Goal: Navigation & Orientation: Find specific page/section

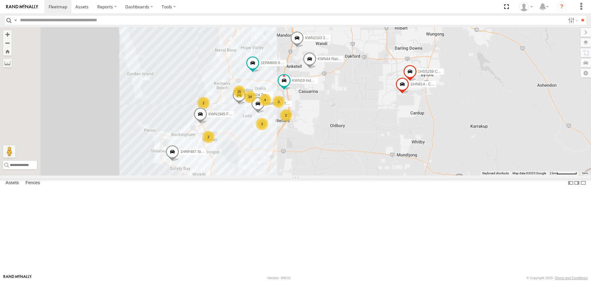
click at [304, 48] on span at bounding box center [297, 39] width 14 height 17
click at [291, 91] on span at bounding box center [285, 82] width 14 height 17
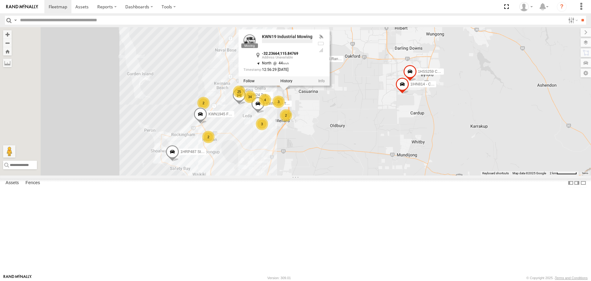
click at [376, 156] on div "1HRP487 Stat Planner KWN46 Facil.Maint KWN2196 Coor.Project 1IFO858 Coordinator…" at bounding box center [295, 101] width 591 height 148
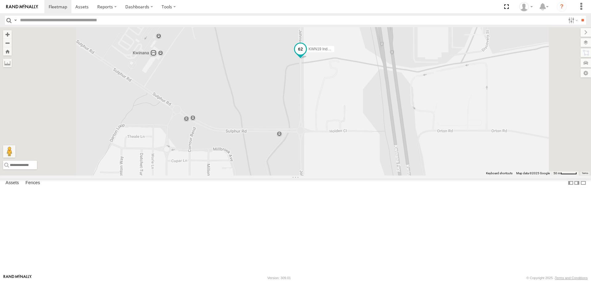
click at [306, 55] on span at bounding box center [300, 49] width 11 height 11
click at [309, 52] on label at bounding box center [303, 50] width 12 height 4
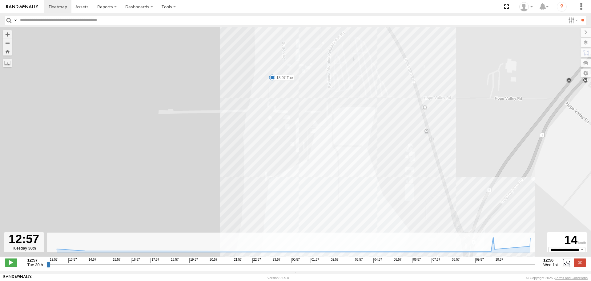
click at [273, 79] on span at bounding box center [272, 77] width 6 height 6
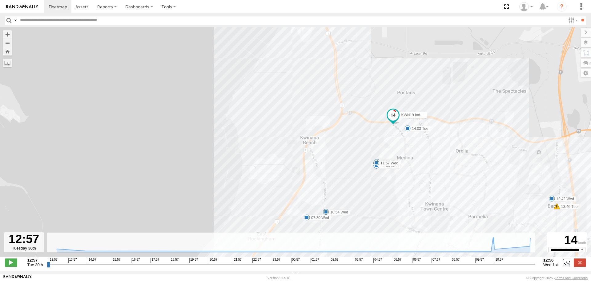
drag, startPoint x: 261, startPoint y: 161, endPoint x: 287, endPoint y: 39, distance: 125.4
click at [287, 39] on div "KWN19 Industrial Mowing 13:07 Tue 13:46 Tue 14:03 Tue 15:00 Tue 06:03 Wed 07:30…" at bounding box center [295, 145] width 591 height 236
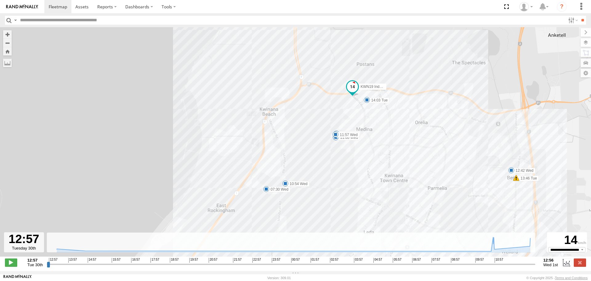
drag, startPoint x: 271, startPoint y: 181, endPoint x: 230, endPoint y: 152, distance: 49.6
click at [230, 152] on div "KWN19 Industrial Mowing 13:07 Tue 13:46 Tue 14:03 Tue 15:00 Tue 06:03 Wed 07:30…" at bounding box center [295, 145] width 591 height 236
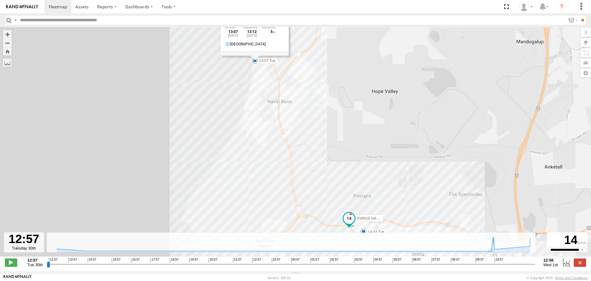
drag, startPoint x: 304, startPoint y: 76, endPoint x: 301, endPoint y: 205, distance: 128.8
click at [301, 205] on div "KWN19 Industrial Mowing 13:07 Tue 13:46 Tue 14:03 Tue 15:00 Tue 06:03 Wed 07:30…" at bounding box center [295, 145] width 591 height 236
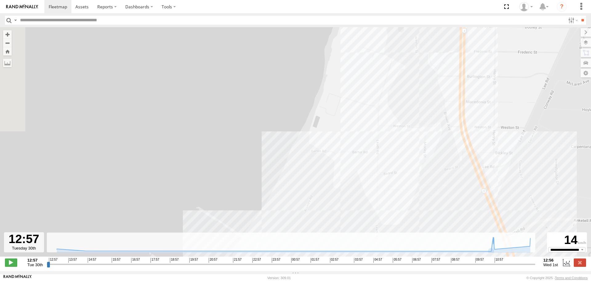
drag, startPoint x: 368, startPoint y: 180, endPoint x: 368, endPoint y: 269, distance: 89.0
click at [366, 264] on div "To navigate the map with touch gestures double-tap and hold your finger on the …" at bounding box center [295, 149] width 591 height 244
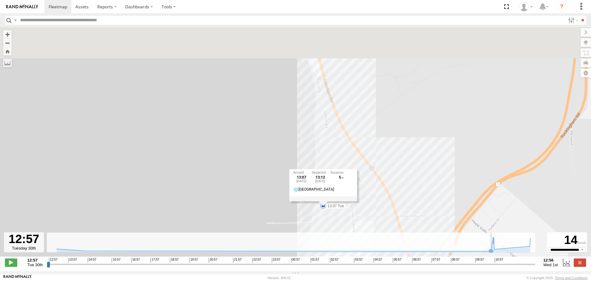
drag, startPoint x: 386, startPoint y: 71, endPoint x: 339, endPoint y: 246, distance: 181.3
click at [339, 246] on div "To navigate the map with touch gestures double-tap and hold your finger on the …" at bounding box center [295, 149] width 591 height 244
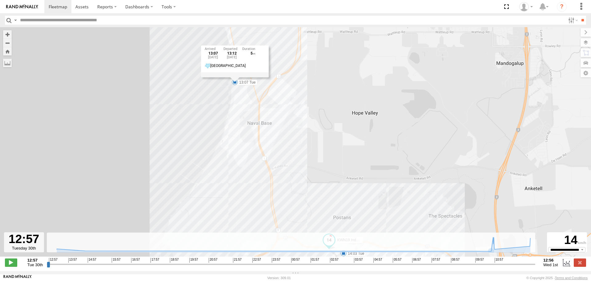
drag, startPoint x: 288, startPoint y: 222, endPoint x: 314, endPoint y: 85, distance: 139.8
click at [314, 85] on div "KWN19 Industrial Mowing 13:07 Tue 13:46 Tue 14:03 Tue 15:00 Tue 06:03 Wed 07:30…" at bounding box center [295, 145] width 591 height 236
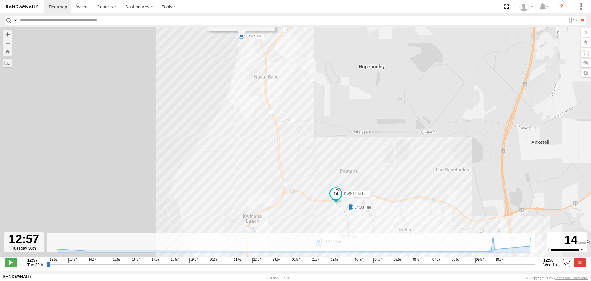
click at [10, 22] on input "button" at bounding box center [9, 20] width 8 height 9
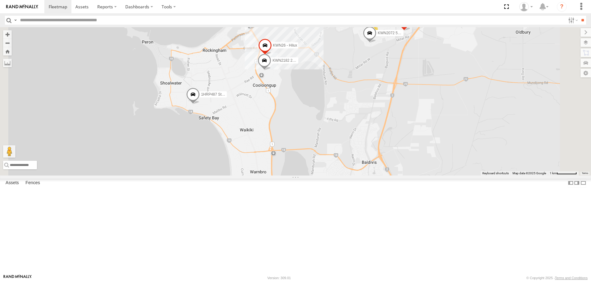
click at [271, 70] on span at bounding box center [265, 62] width 14 height 17
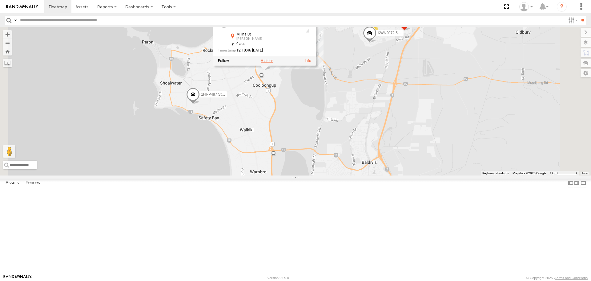
click at [273, 63] on label at bounding box center [267, 61] width 12 height 4
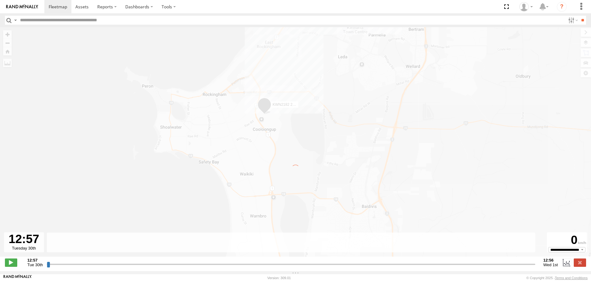
type input "**********"
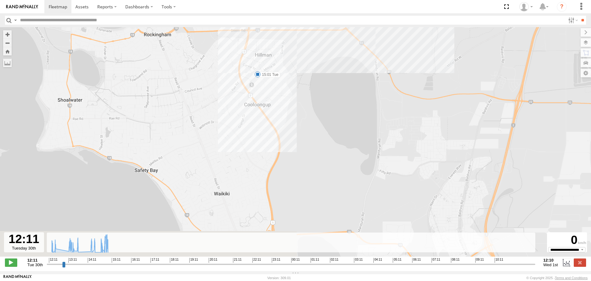
drag, startPoint x: 325, startPoint y: 206, endPoint x: 425, endPoint y: 30, distance: 203.0
click at [425, 30] on div "KWN2182 2001091 Ford Ranger 12:15 Tue 12:58 Tue 13:12 Tue 13:32 Tue 14:13 Tue 1…" at bounding box center [295, 145] width 591 height 236
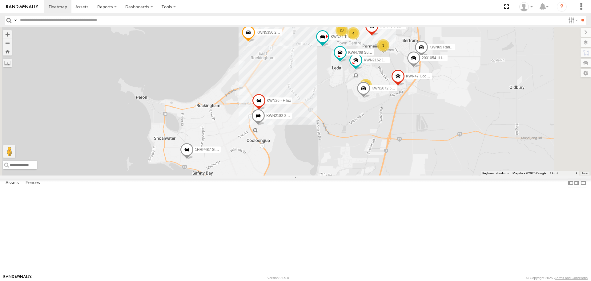
click at [100, 18] on input "text" at bounding box center [292, 20] width 548 height 9
click at [132, 20] on input "text" at bounding box center [292, 20] width 548 height 9
type input "*******"
click at [579, 16] on input "**" at bounding box center [582, 20] width 7 height 9
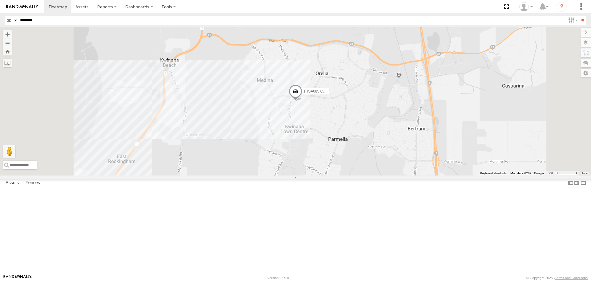
click at [0, 0] on div "Light Fleet" at bounding box center [0, 0] width 0 height 0
click at [8, 22] on input "button" at bounding box center [9, 20] width 8 height 9
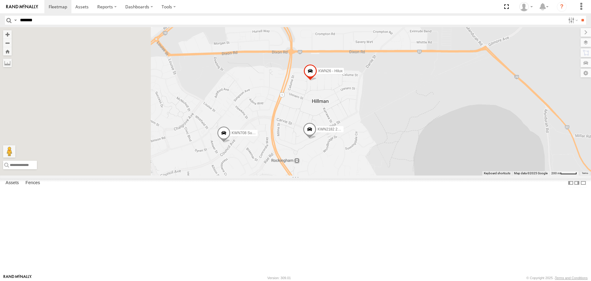
drag, startPoint x: 240, startPoint y: 228, endPoint x: 350, endPoint y: 202, distance: 113.6
click at [350, 175] on div "KWN46 Facil.Maint KWN2196 Coor.Project 1IFO858 Coordinator Community Services K…" at bounding box center [295, 101] width 591 height 148
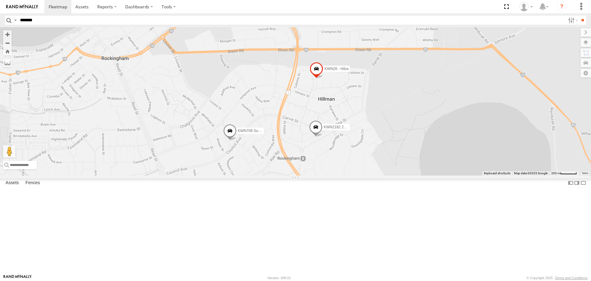
click at [237, 140] on span at bounding box center [230, 132] width 14 height 17
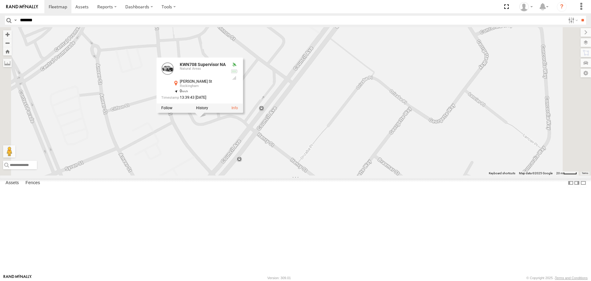
drag, startPoint x: 308, startPoint y: 181, endPoint x: 315, endPoint y: 179, distance: 7.2
click at [309, 175] on div "KWN46 Facil.Maint KWN2196 Coor.Project 1IFO858 Coordinator Community Services K…" at bounding box center [295, 101] width 591 height 148
click at [588, 45] on label at bounding box center [580, 42] width 22 height 9
click at [0, 0] on div "Basemaps" at bounding box center [0, 0] width 0 height 0
click at [0, 0] on label at bounding box center [0, 0] width 0 height 0
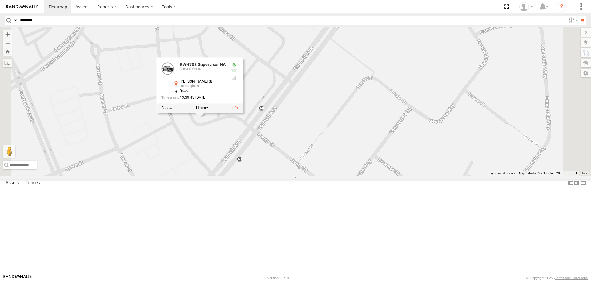
click at [0, 0] on span "Satellite" at bounding box center [0, 0] width 0 height 0
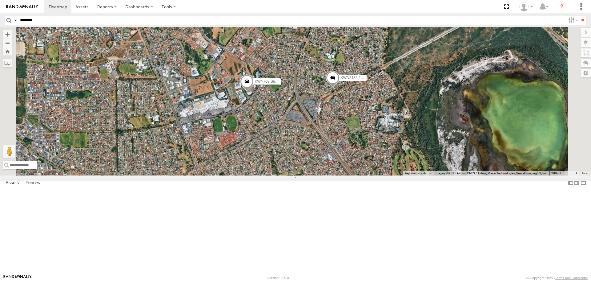
click at [340, 88] on span at bounding box center [333, 79] width 14 height 17
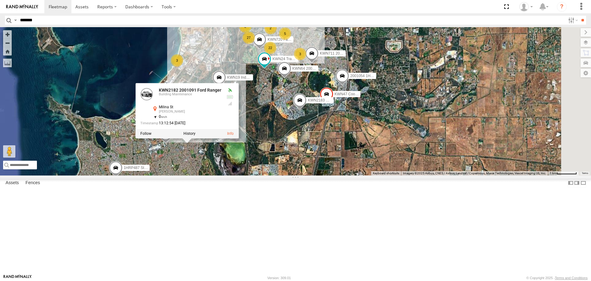
drag, startPoint x: 337, startPoint y: 209, endPoint x: 278, endPoint y: 218, distance: 59.3
click at [278, 175] on div "KWN708 Supervisor NA KWN2182 2001091 Ford Ranger KWN26 - Hilux KWN2182 2001091 …" at bounding box center [295, 101] width 591 height 148
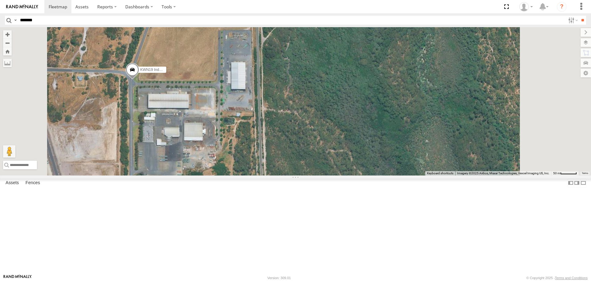
click at [139, 80] on span at bounding box center [133, 71] width 14 height 17
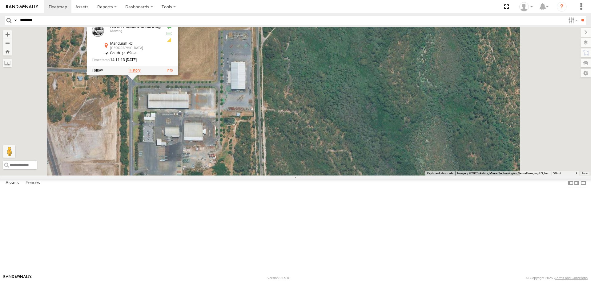
click at [141, 73] on label at bounding box center [135, 70] width 12 height 4
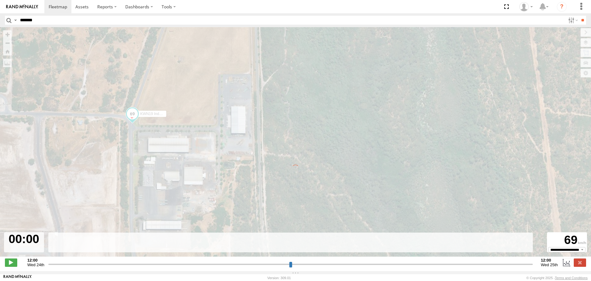
type input "**********"
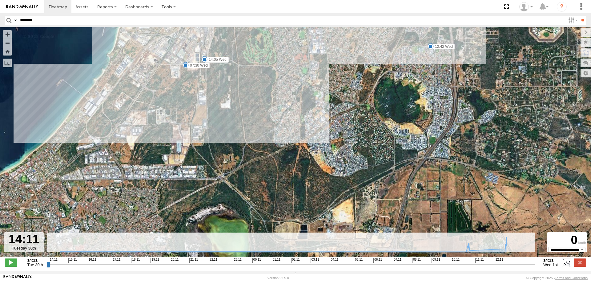
drag, startPoint x: 270, startPoint y: 177, endPoint x: 251, endPoint y: 89, distance: 90.1
click at [251, 89] on div "KWN19 Industrial Mowing 15:00 Tue 06:03 Wed 07:30 Wed 10:54 Wed 11:08 Wed 11:57…" at bounding box center [295, 145] width 591 height 236
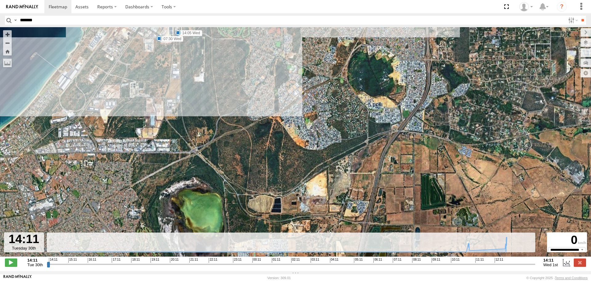
click at [6, 20] on input "button" at bounding box center [9, 20] width 8 height 9
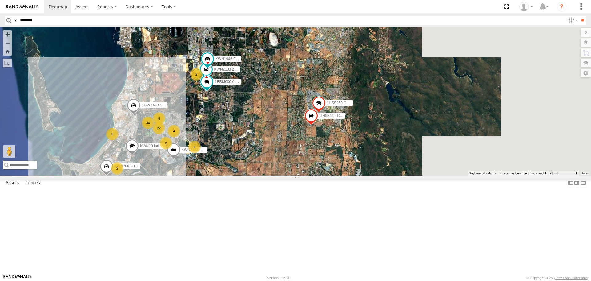
drag, startPoint x: 384, startPoint y: 142, endPoint x: 275, endPoint y: 155, distance: 110.1
click at [275, 155] on div "KWN708 Supervisor NA KWN2183 Waste Education KWN19 Industrial Mowing 30 3 4 22 …" at bounding box center [295, 101] width 591 height 148
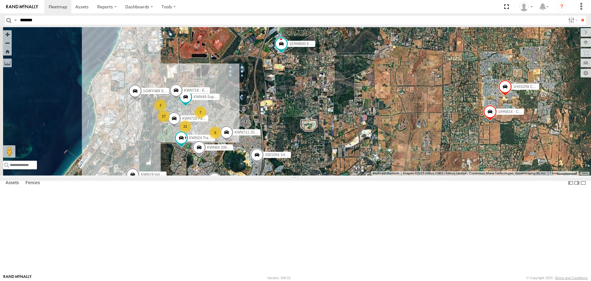
drag, startPoint x: 294, startPoint y: 206, endPoint x: 359, endPoint y: 154, distance: 82.6
click at [359, 154] on div "KWN708 Supervisor NA KWN2183 Waste Education KWN19 Industrial Mowing 1HRP487 St…" at bounding box center [295, 101] width 591 height 148
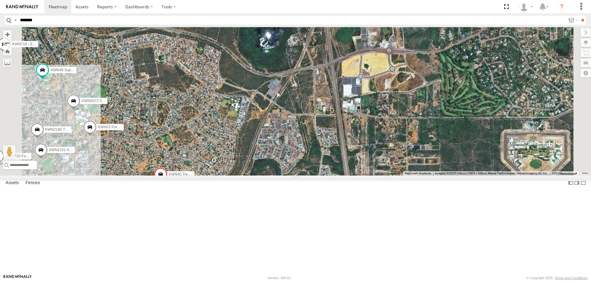
drag, startPoint x: 293, startPoint y: 193, endPoint x: 319, endPoint y: 53, distance: 141.9
click at [319, 53] on div "KWN708 Supervisor NA KWN2183 Waste Education KWN19 Industrial Mowing 1HRP487 St…" at bounding box center [295, 101] width 591 height 148
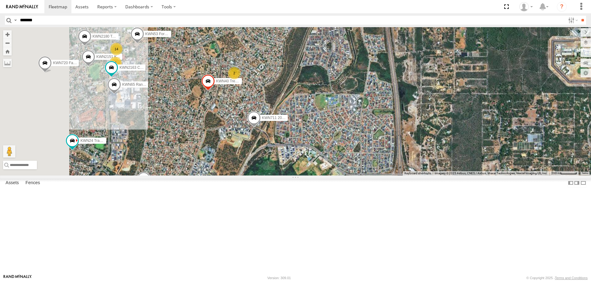
drag, startPoint x: 295, startPoint y: 199, endPoint x: 334, endPoint y: 127, distance: 82.3
click at [334, 127] on div "KWN708 Supervisor NA KWN2183 Waste Education KWN19 Industrial Mowing 1HRP487 St…" at bounding box center [295, 101] width 591 height 148
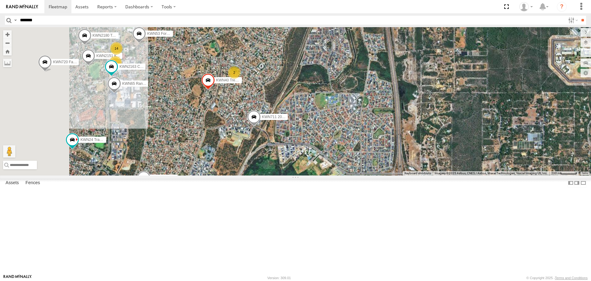
click at [261, 127] on span at bounding box center [254, 118] width 14 height 17
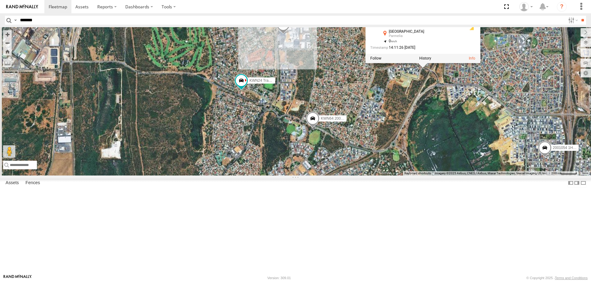
drag, startPoint x: 305, startPoint y: 208, endPoint x: 470, endPoint y: 148, distance: 175.1
click at [471, 148] on div "KWN708 Supervisor NA KWN2183 Waste Education KWN19 Industrial Mowing 1HRP487 St…" at bounding box center [295, 101] width 591 height 148
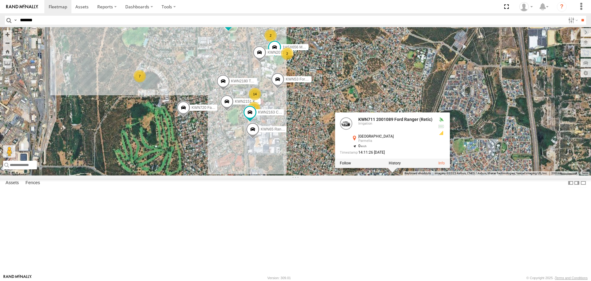
drag, startPoint x: 401, startPoint y: 140, endPoint x: 370, endPoint y: 242, distance: 106.4
click at [370, 175] on div "KWN708 Supervisor NA KWN2183 Waste Education KWN19 Industrial Mowing 1HRP487 St…" at bounding box center [295, 101] width 591 height 148
click at [234, 27] on span at bounding box center [228, 21] width 11 height 11
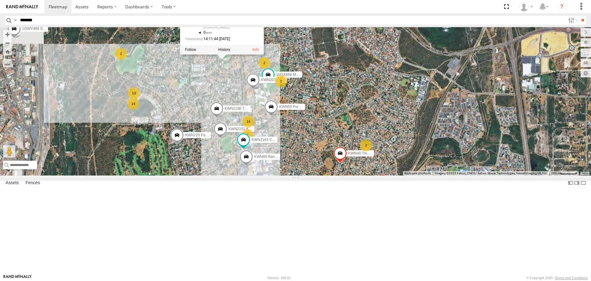
drag, startPoint x: 290, startPoint y: 111, endPoint x: 284, endPoint y: 138, distance: 28.2
click at [284, 138] on div "KWN708 Supervisor NA KWN2183 Waste Education KWN19 Industrial Mowing 1HRP487 St…" at bounding box center [295, 101] width 591 height 148
click at [249, 145] on span at bounding box center [243, 139] width 11 height 11
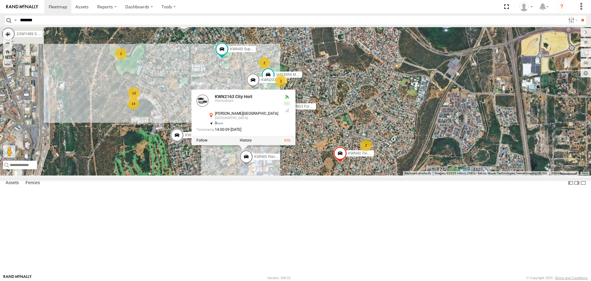
click at [385, 175] on div "KWN708 Supervisor NA KWN2183 Waste Education KWN19 Industrial Mowing 1HRP487 St…" at bounding box center [295, 101] width 591 height 148
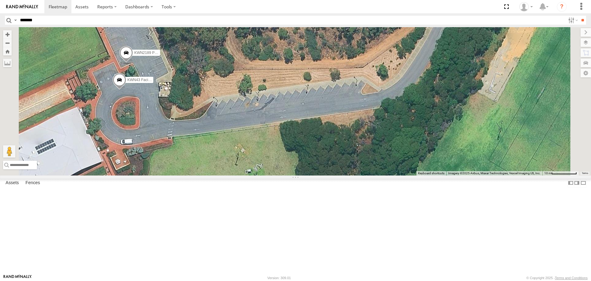
click at [133, 63] on span at bounding box center [127, 54] width 14 height 17
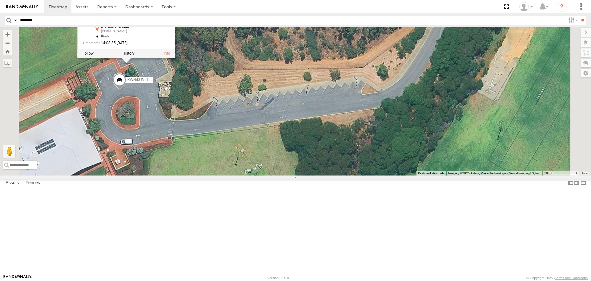
click at [126, 90] on span at bounding box center [120, 81] width 14 height 17
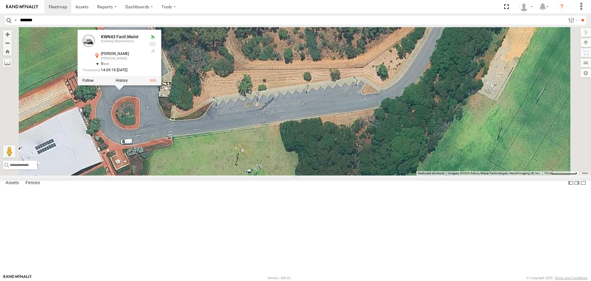
click at [218, 156] on div "KWN708 Supervisor NA KWN2183 Waste Education KWN19 Industrial Mowing 1HRP487 St…" at bounding box center [295, 101] width 591 height 148
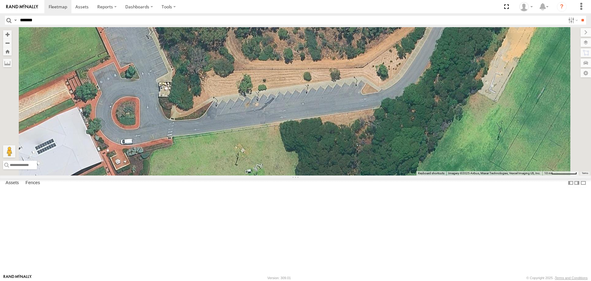
click at [7, 19] on input "button" at bounding box center [9, 20] width 8 height 9
click at [78, 22] on input "*******" at bounding box center [292, 20] width 548 height 9
type input "******"
click at [579, 16] on input "**" at bounding box center [582, 20] width 7 height 9
click at [0, 0] on div "KWN715 [PERSON_NAME]" at bounding box center [0, 0] width 0 height 0
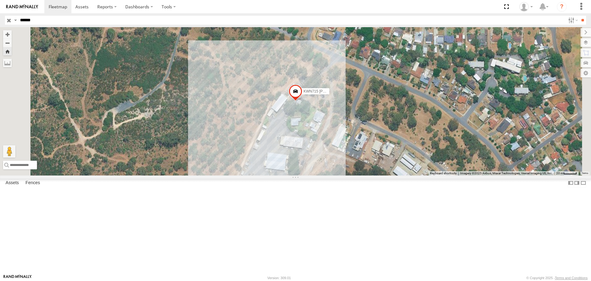
click at [302, 101] on span at bounding box center [296, 92] width 14 height 17
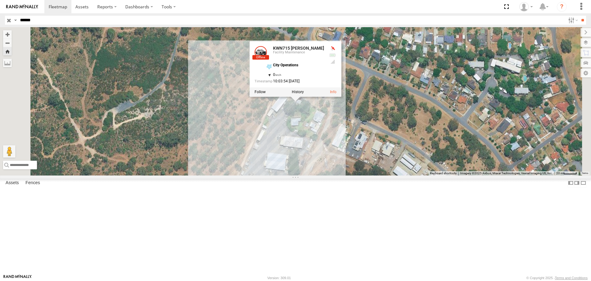
click at [7, 19] on input "button" at bounding box center [9, 20] width 8 height 9
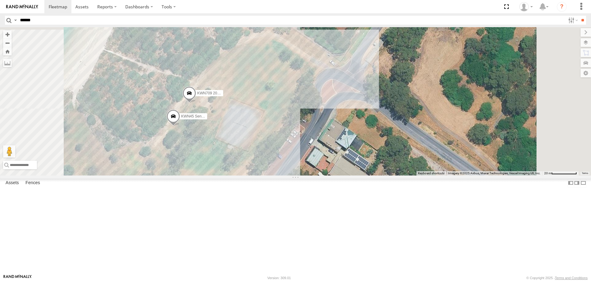
click at [180, 126] on span at bounding box center [174, 117] width 14 height 17
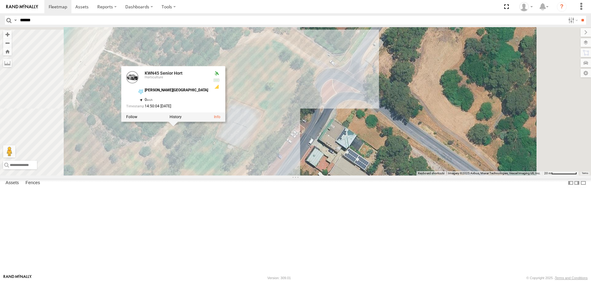
click at [335, 175] on div "KWN720 Facility Maint KWN2151 KAP KWN64 2001034 Hino [PHONE_NUMBER] 1HZI898 Coo…" at bounding box center [295, 101] width 591 height 148
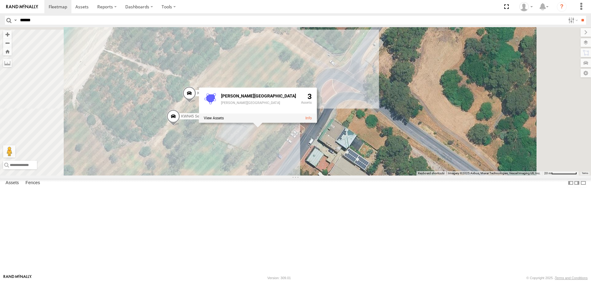
click at [196, 103] on span at bounding box center [190, 94] width 14 height 17
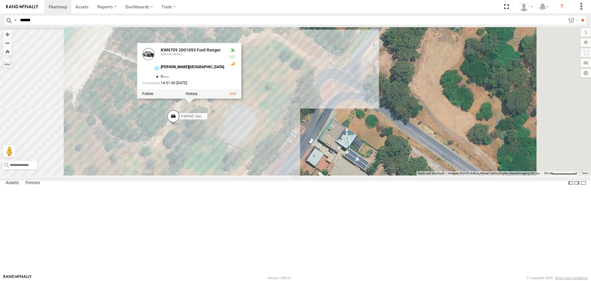
click at [289, 170] on div "KWN720 Facility Maint KWN2151 KAP KWN64 2001034 Hino [PHONE_NUMBER] 1HZI898 Coo…" at bounding box center [295, 101] width 591 height 148
